Goal: Transaction & Acquisition: Purchase product/service

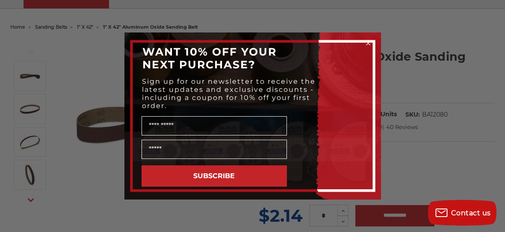
scroll to position [76, 0]
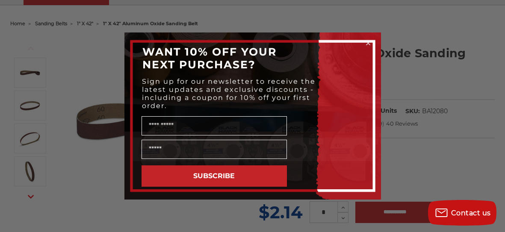
click at [370, 42] on circle "Close dialog" at bounding box center [368, 43] width 8 height 8
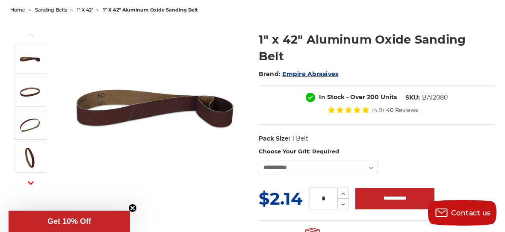
scroll to position [92, 0]
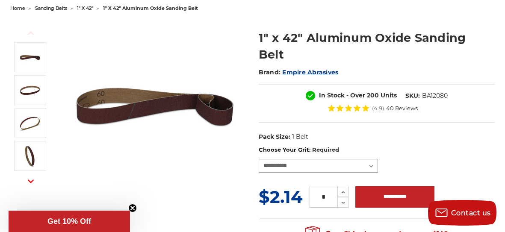
click at [372, 159] on select "**********" at bounding box center [319, 166] width 120 height 14
click at [211, 53] on img at bounding box center [154, 106] width 171 height 171
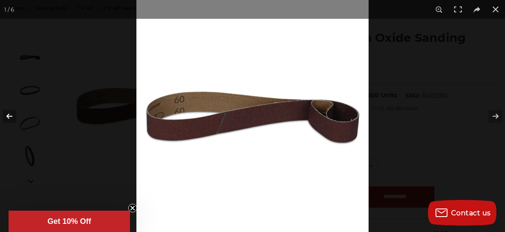
click at [10, 118] on button at bounding box center [15, 116] width 30 height 43
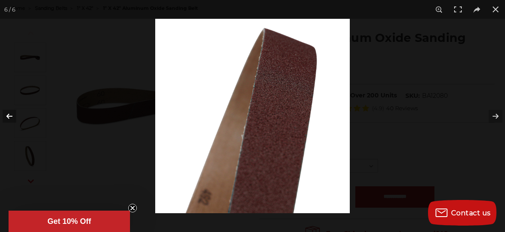
click at [10, 118] on button at bounding box center [15, 116] width 30 height 43
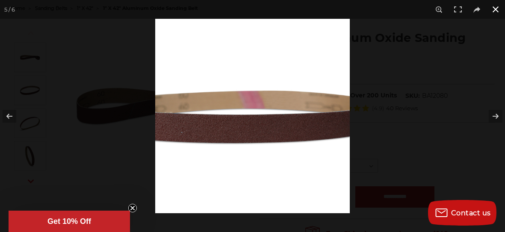
click at [496, 11] on button at bounding box center [496, 9] width 19 height 19
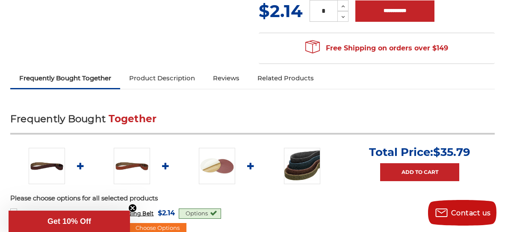
scroll to position [278, 0]
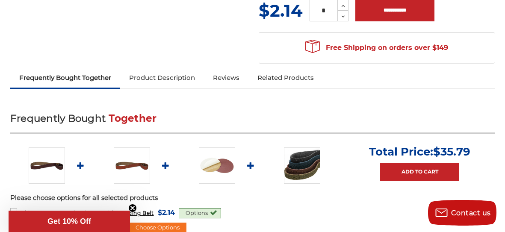
click at [223, 148] on img at bounding box center [217, 166] width 36 height 36
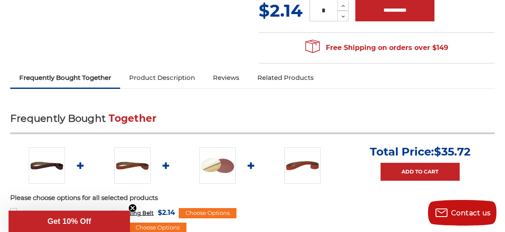
click at [226, 148] on img at bounding box center [217, 166] width 36 height 36
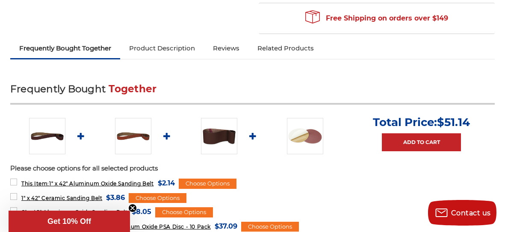
scroll to position [310, 0]
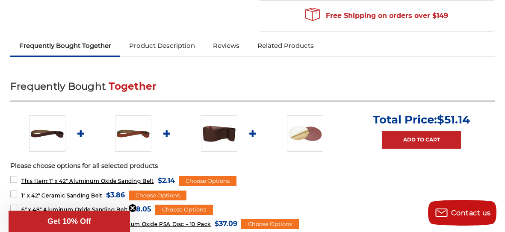
click at [227, 120] on img at bounding box center [219, 134] width 36 height 36
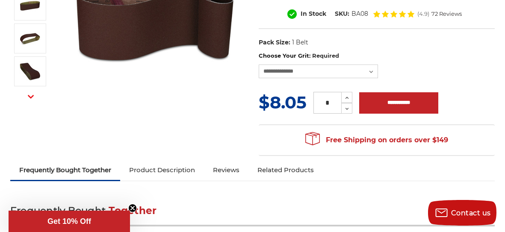
scroll to position [177, 0]
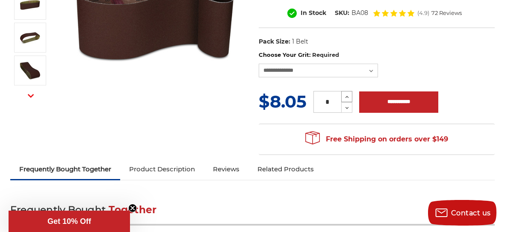
click at [351, 98] on button "Increase Quantity:" at bounding box center [347, 96] width 11 height 11
click at [347, 107] on icon at bounding box center [347, 108] width 6 height 8
type input "*"
click at [347, 107] on icon at bounding box center [347, 108] width 6 height 8
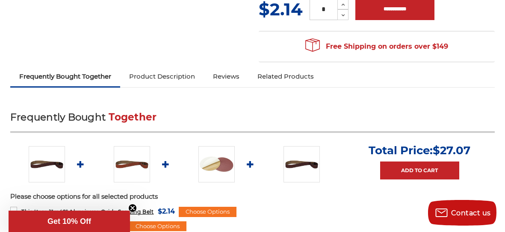
scroll to position [279, 0]
click at [49, 146] on img at bounding box center [47, 164] width 36 height 36
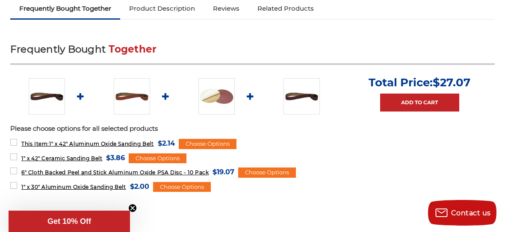
scroll to position [348, 0]
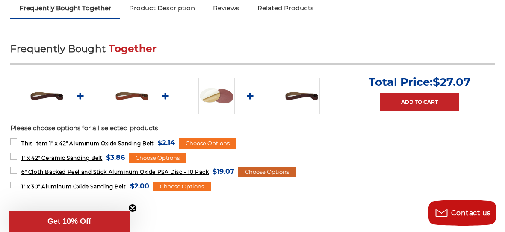
click at [262, 167] on div "Choose Options" at bounding box center [267, 172] width 58 height 10
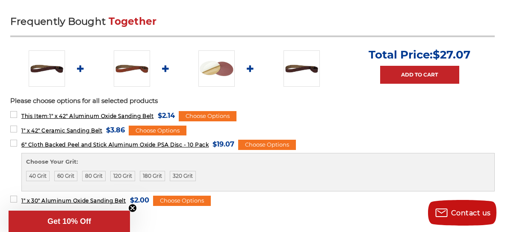
scroll to position [373, 0]
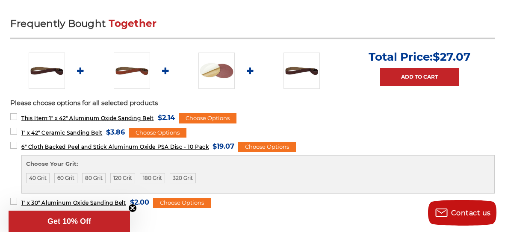
click at [220, 53] on img at bounding box center [217, 71] width 36 height 36
